Goal: Check status: Check status

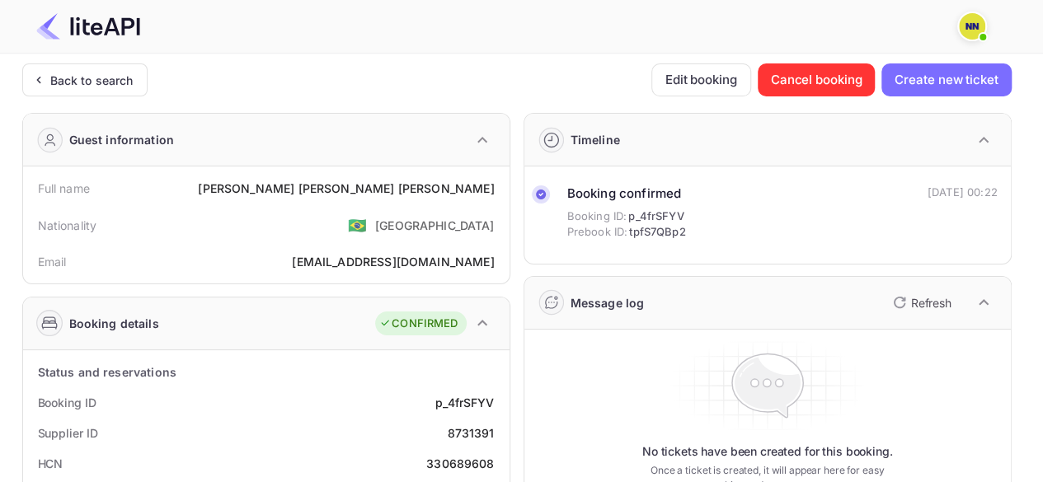
click at [122, 81] on div "Back to search" at bounding box center [91, 80] width 83 height 17
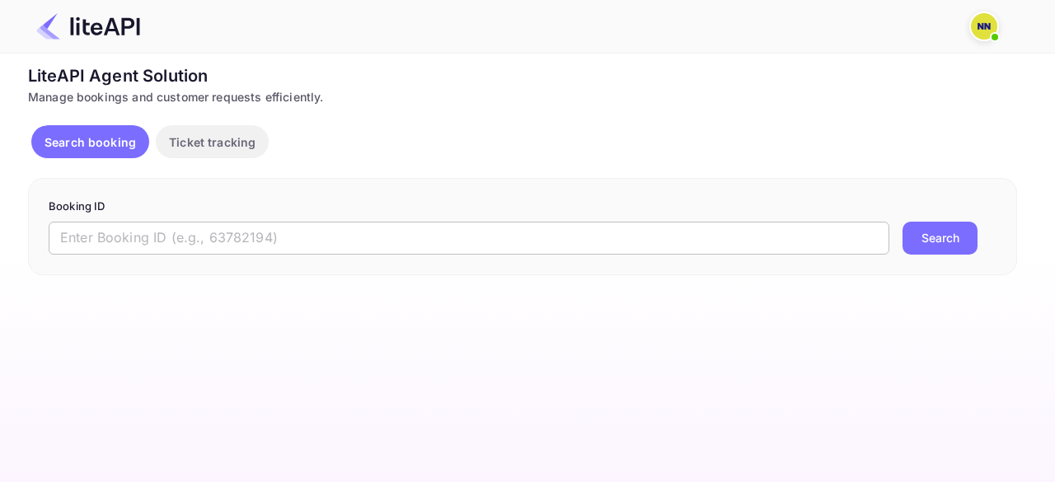
click at [162, 232] on input "text" at bounding box center [469, 238] width 841 height 33
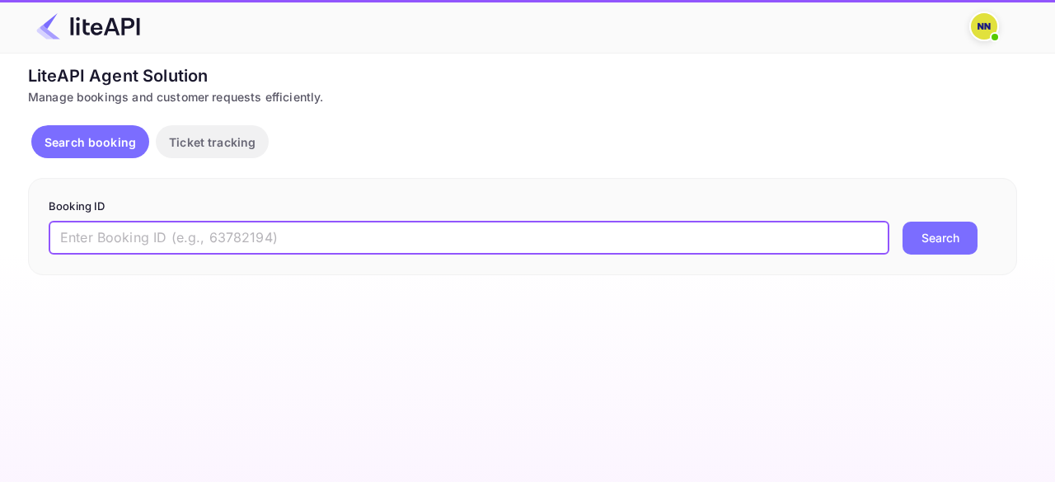
paste input "8656023"
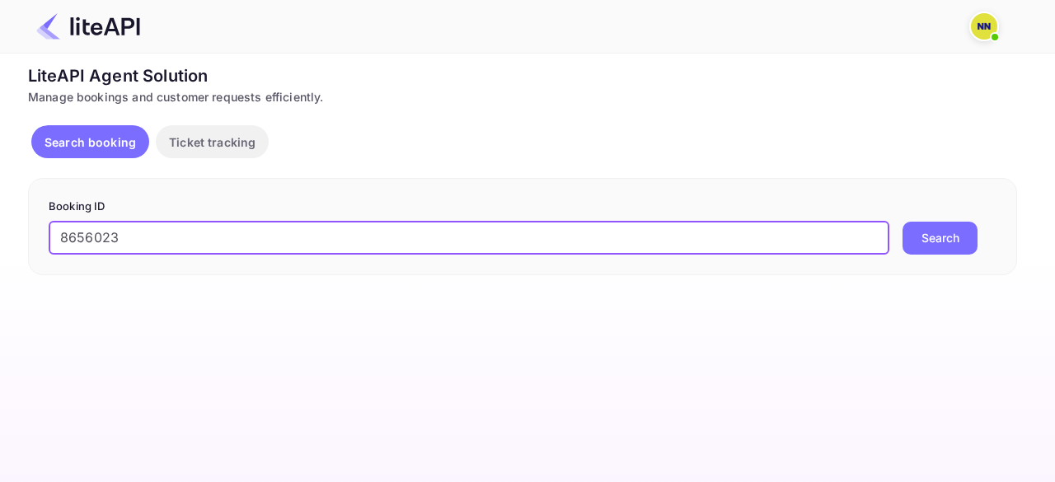
type input "8656023"
click at [903, 222] on button "Search" at bounding box center [940, 238] width 75 height 33
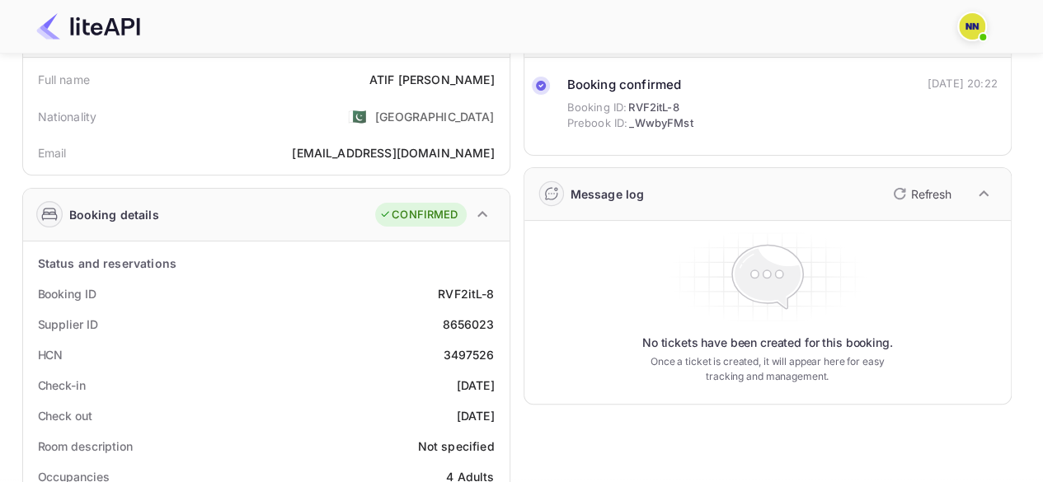
scroll to position [165, 0]
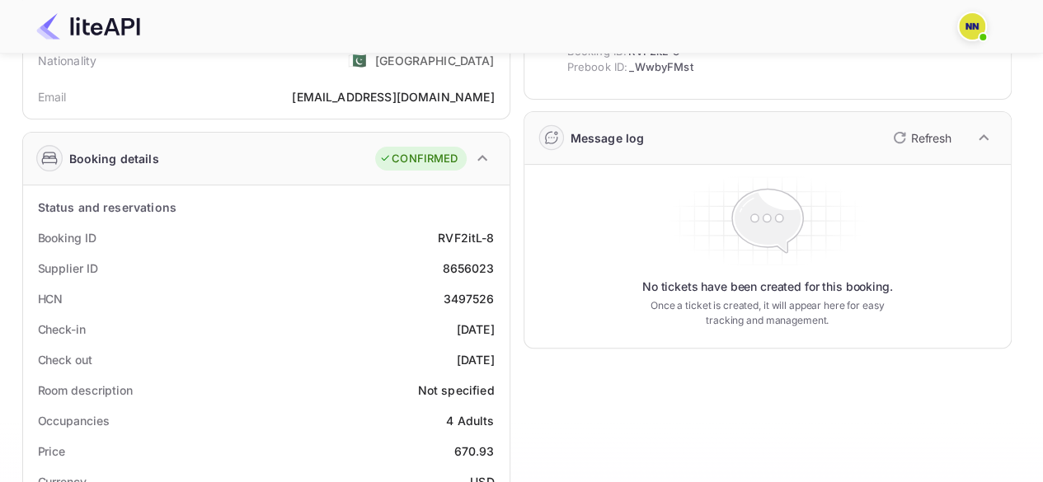
click at [468, 299] on div "3497526" at bounding box center [468, 298] width 51 height 17
copy div "3497526"
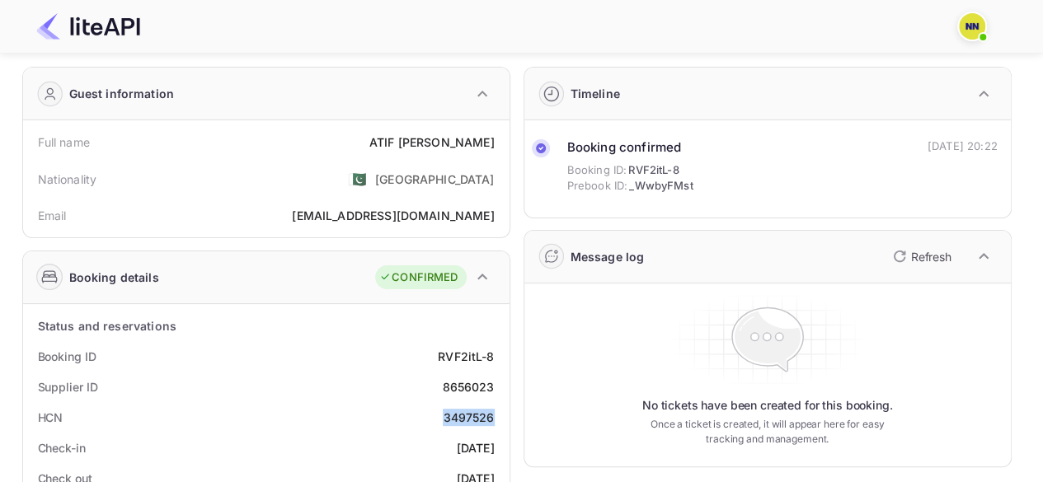
scroll to position [0, 0]
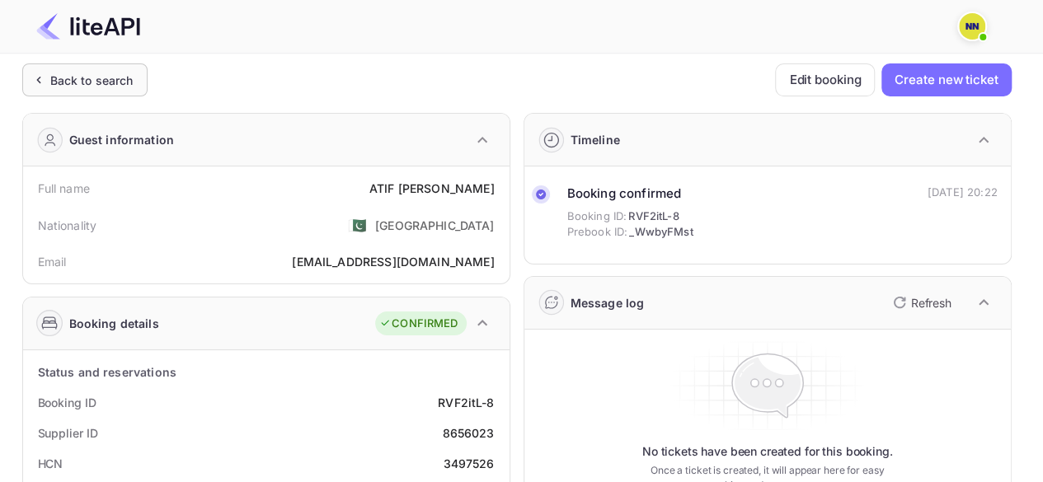
click at [99, 73] on div "Back to search" at bounding box center [91, 80] width 83 height 17
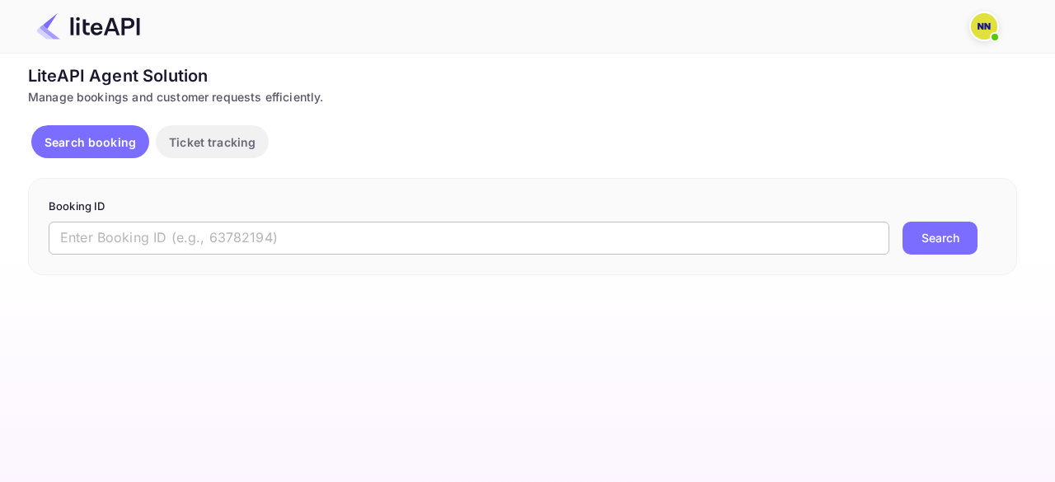
click at [152, 242] on input "text" at bounding box center [469, 238] width 841 height 33
paste input "8632282"
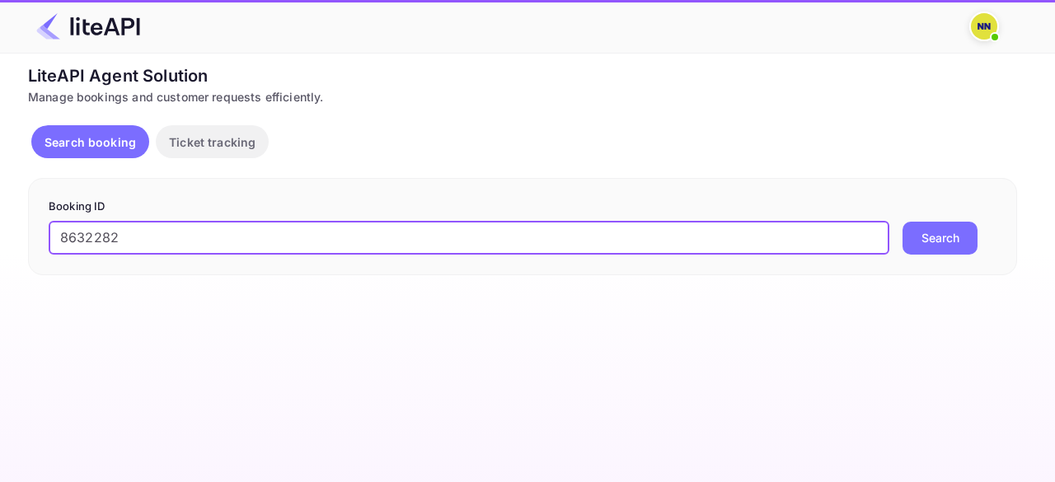
type input "8632282"
click at [903, 222] on button "Search" at bounding box center [940, 238] width 75 height 33
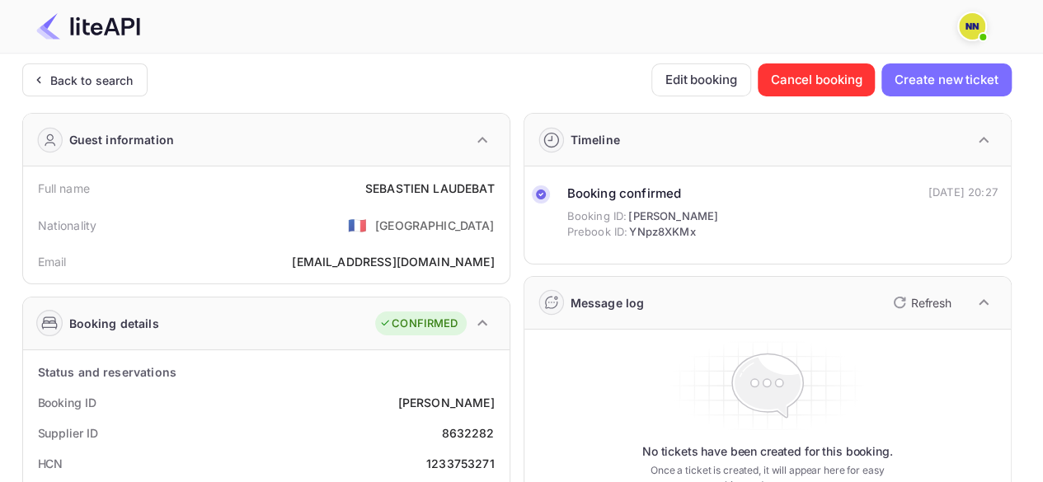
scroll to position [165, 0]
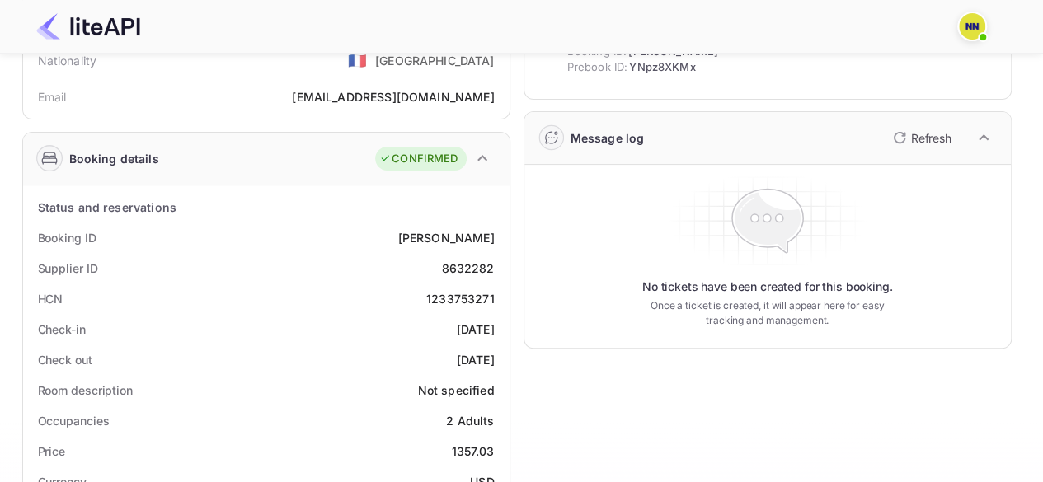
click at [462, 296] on div "1233753271" at bounding box center [460, 298] width 68 height 17
copy div "1233753271"
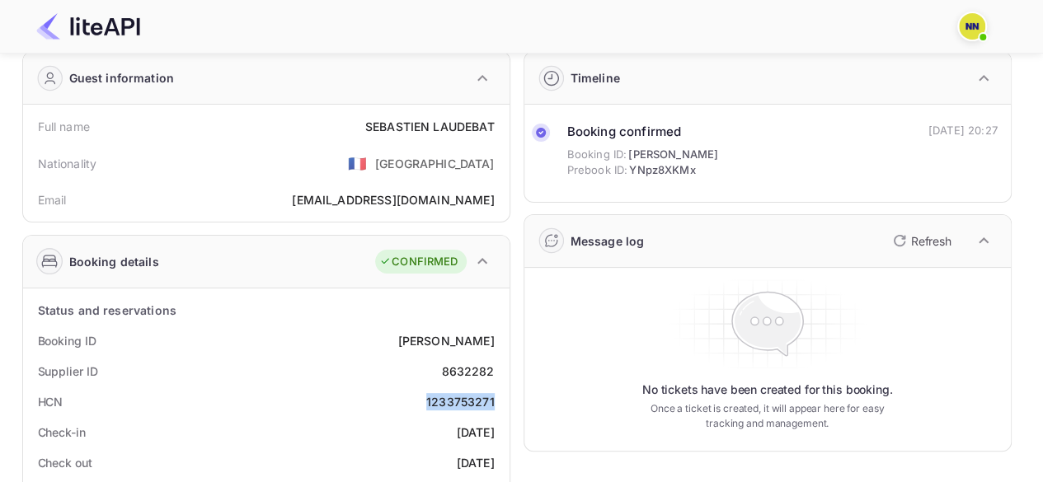
scroll to position [0, 0]
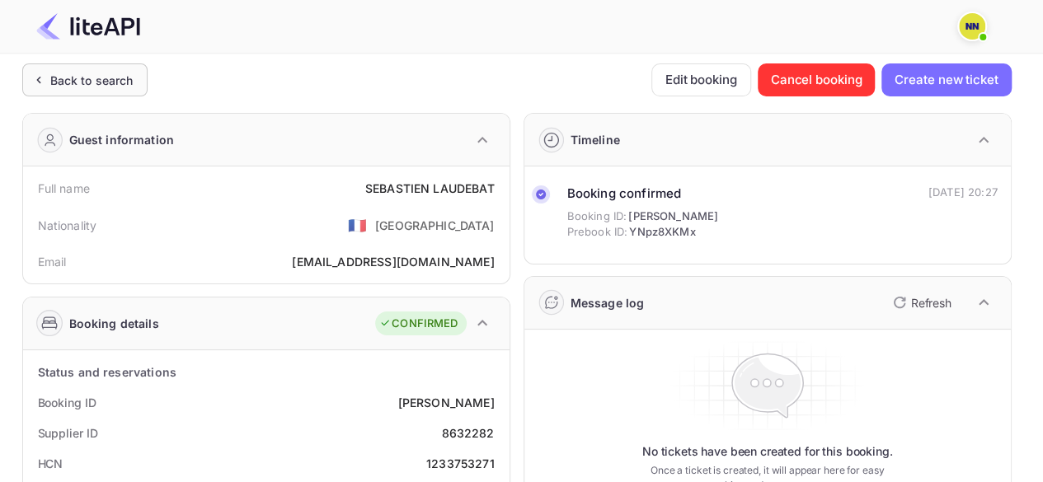
click at [77, 81] on div "Back to search" at bounding box center [91, 80] width 83 height 17
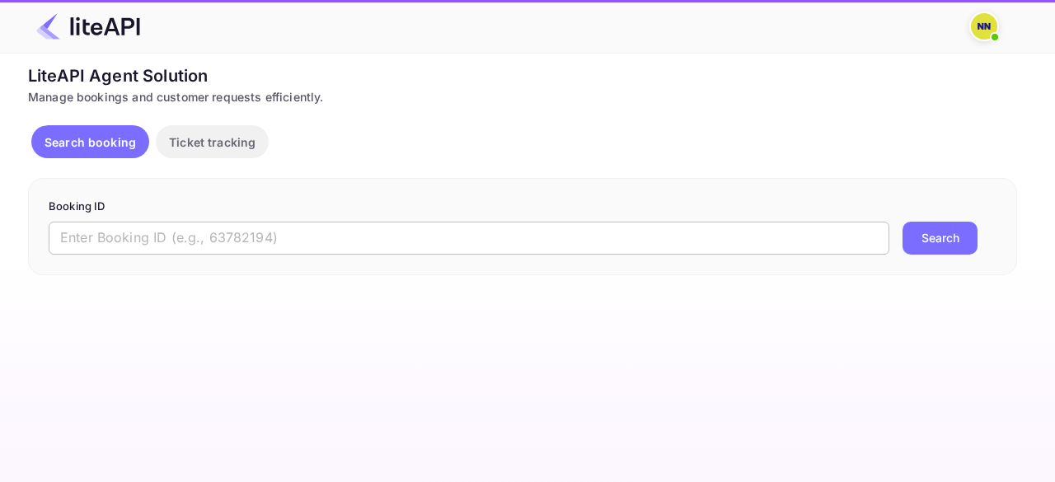
click at [136, 233] on input "text" at bounding box center [469, 238] width 841 height 33
paste input "8556861"
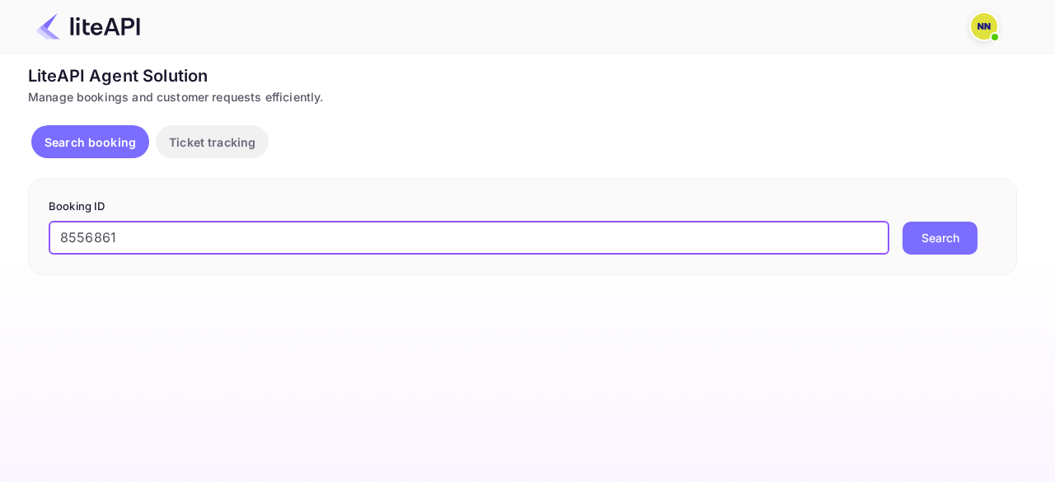
type input "8556861"
click at [903, 222] on button "Search" at bounding box center [940, 238] width 75 height 33
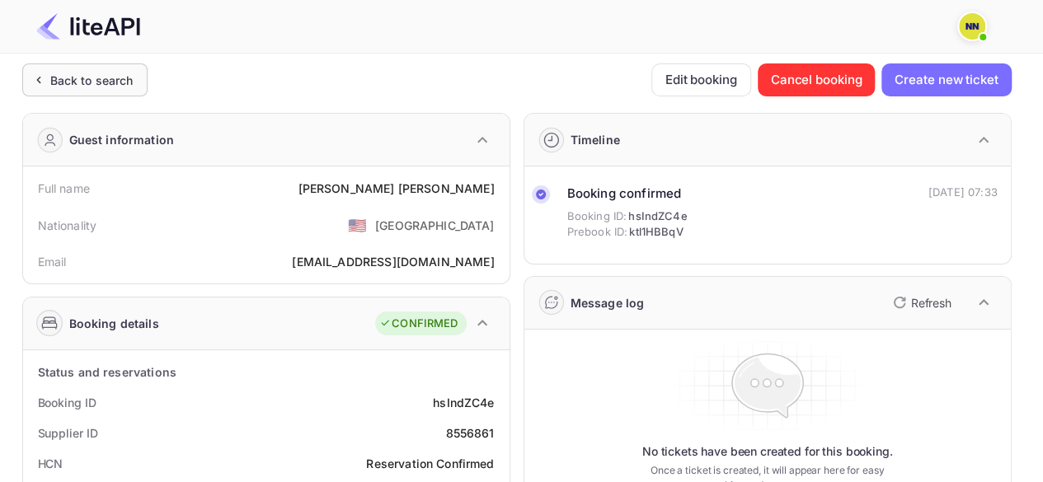
click at [101, 82] on div "Back to search" at bounding box center [91, 80] width 83 height 17
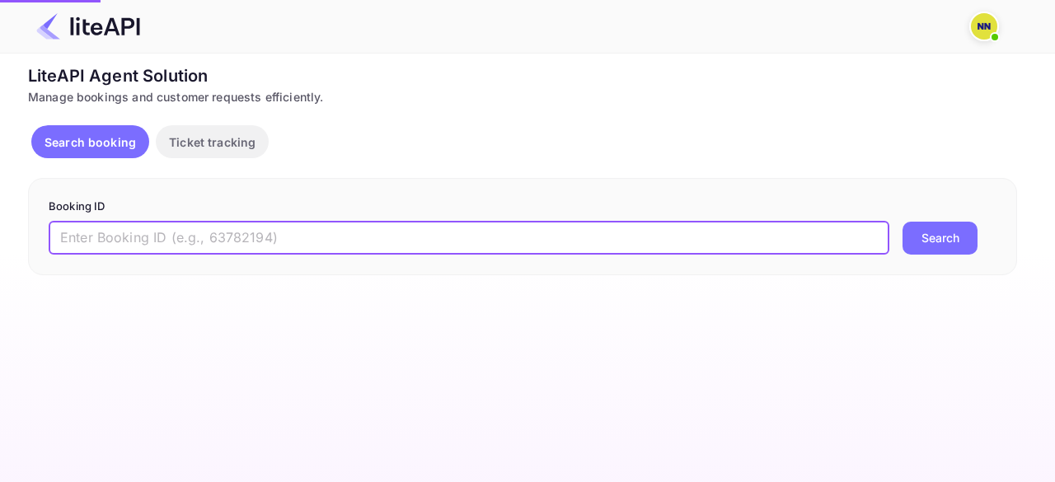
click at [163, 242] on input "text" at bounding box center [469, 238] width 841 height 33
paste input "8011272"
type input "8011272"
click at [903, 222] on button "Search" at bounding box center [940, 238] width 75 height 33
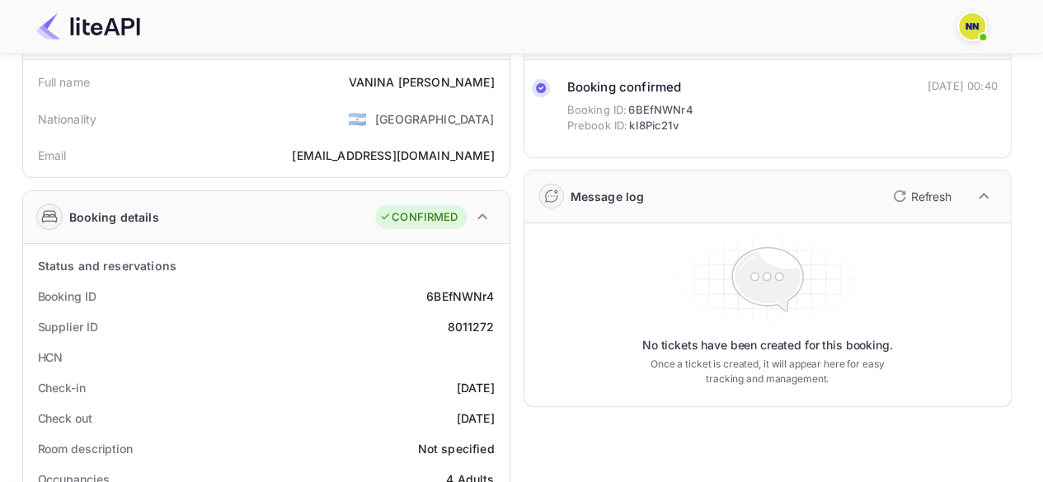
scroll to position [165, 0]
